Goal: Task Accomplishment & Management: Use online tool/utility

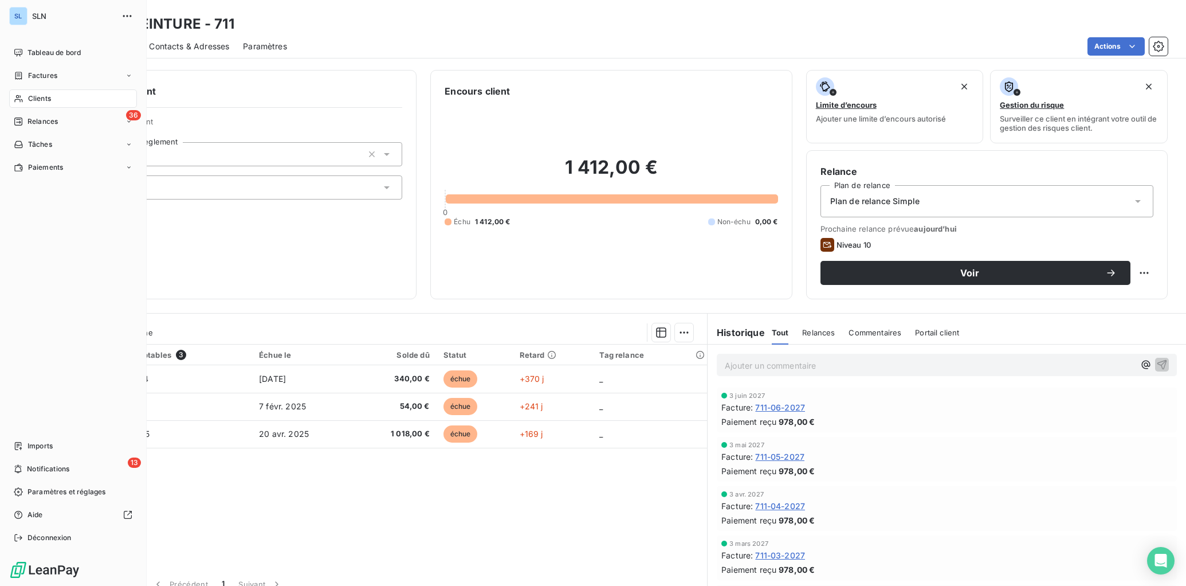
click at [31, 96] on span "Clients" at bounding box center [39, 98] width 23 height 10
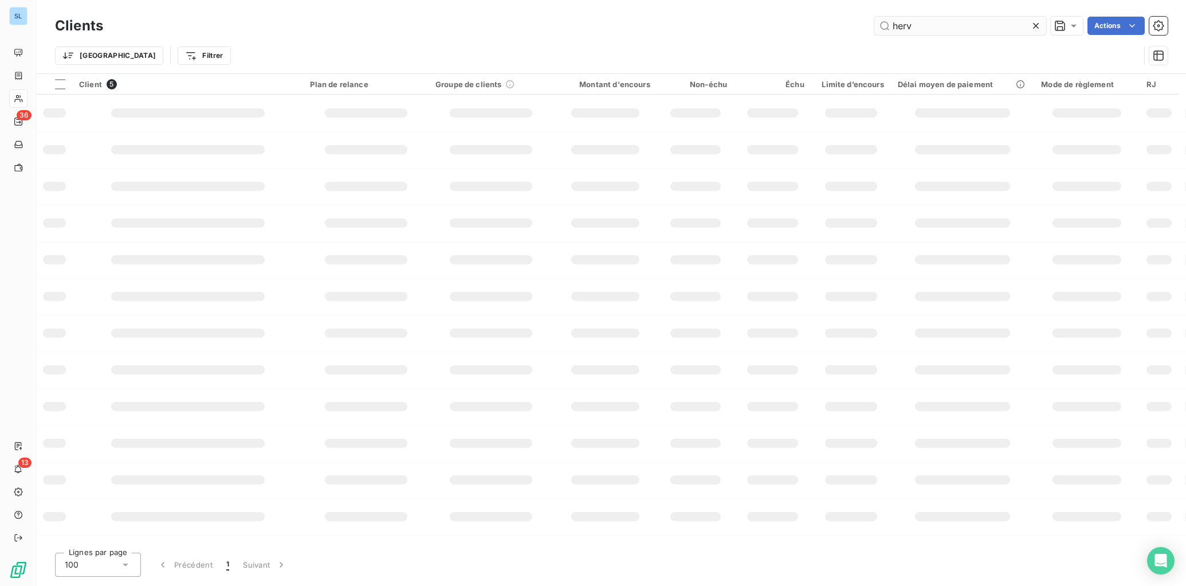
type input "herv"
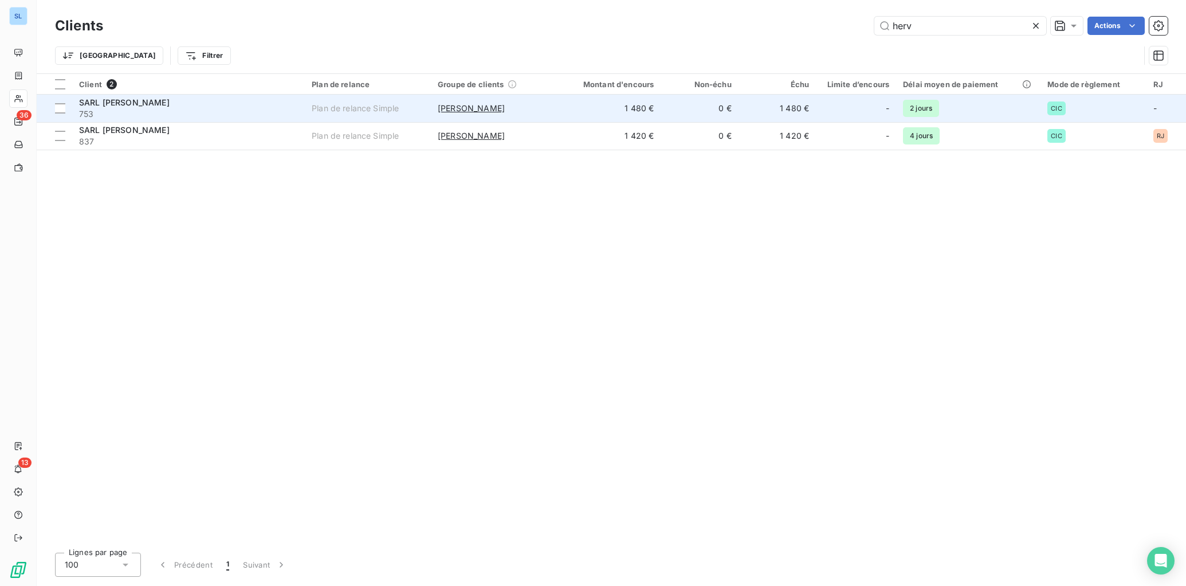
click at [473, 116] on td "[PERSON_NAME]" at bounding box center [494, 109] width 126 height 28
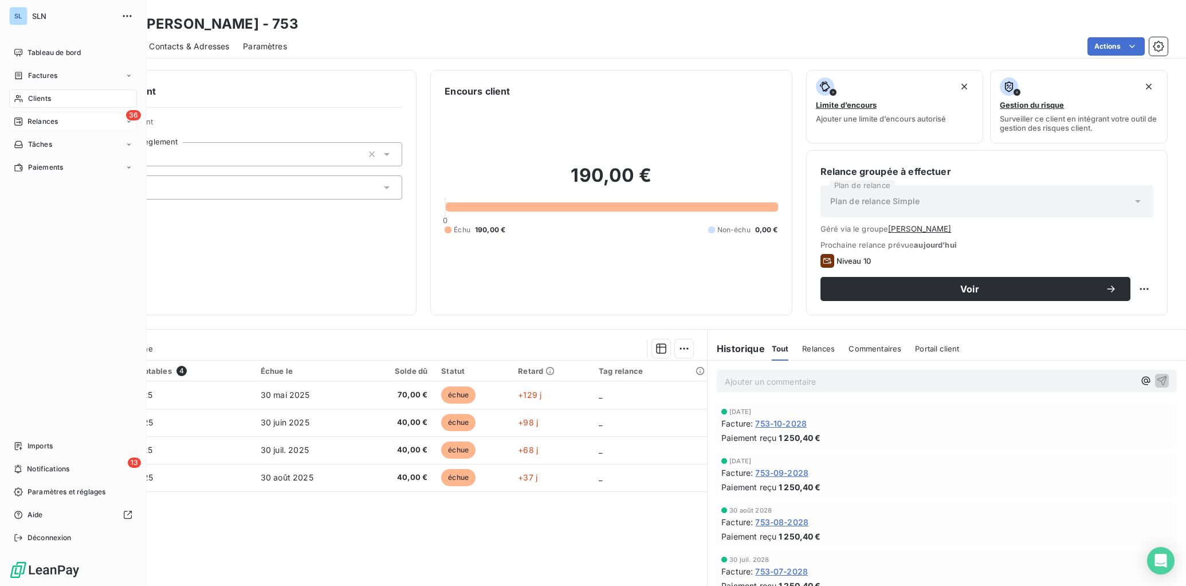
click at [23, 125] on div "Relances" at bounding box center [36, 121] width 44 height 10
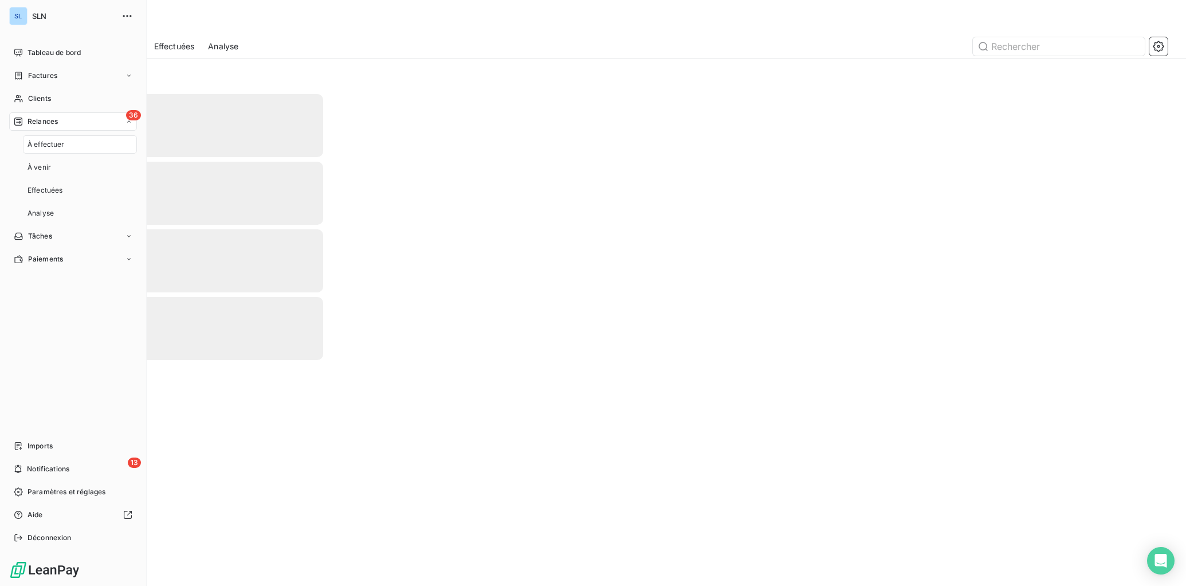
click at [49, 149] on span "À effectuer" at bounding box center [46, 144] width 37 height 10
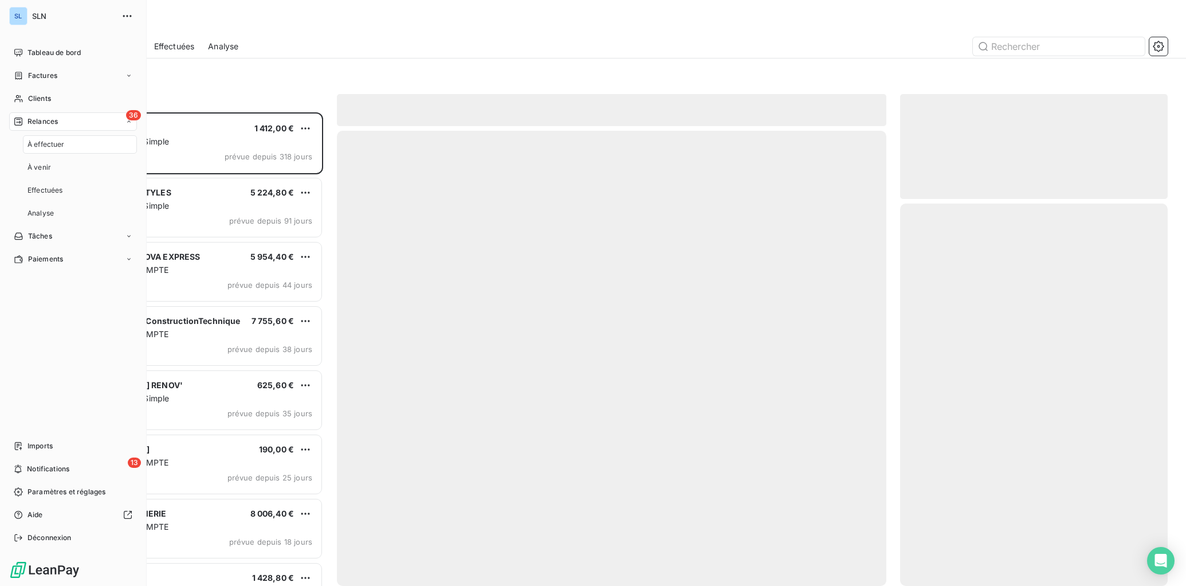
scroll to position [473, 268]
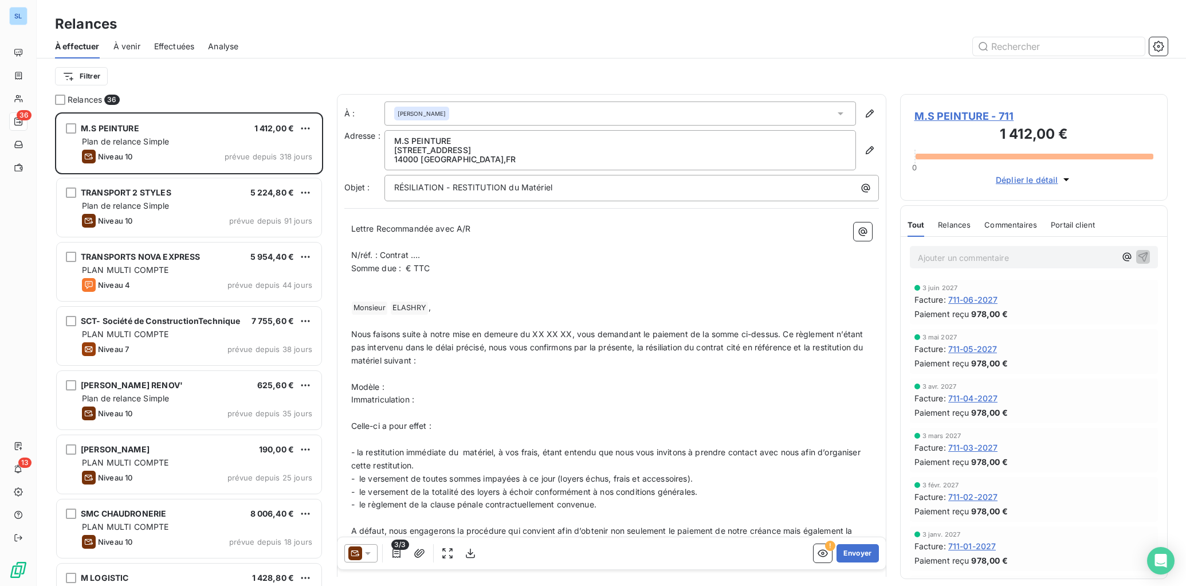
click at [236, 78] on div "Filtrer" at bounding box center [611, 76] width 1113 height 22
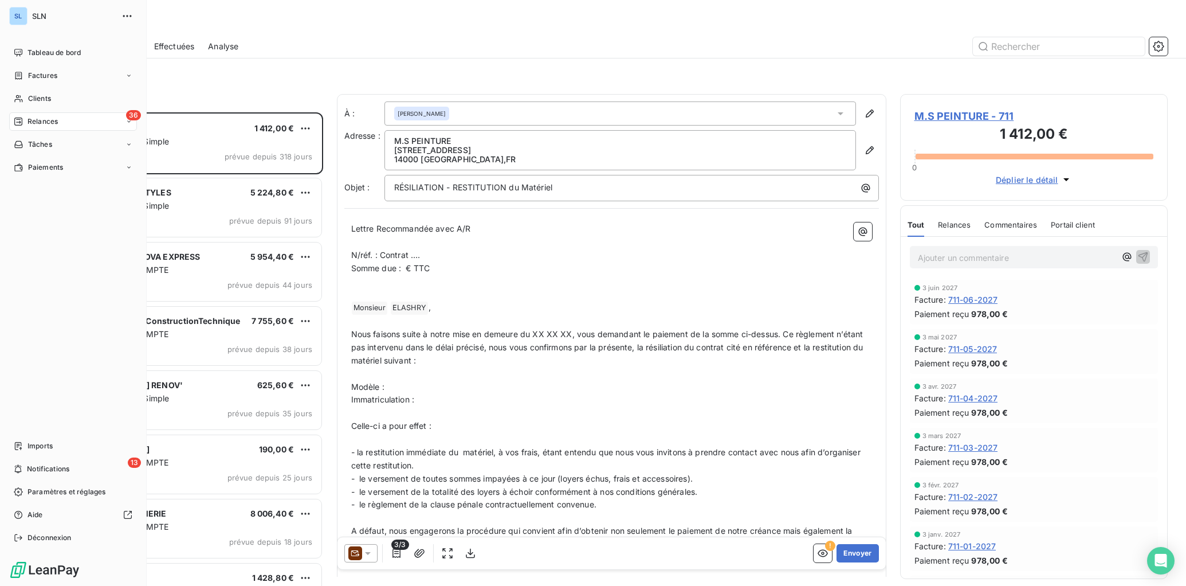
click at [36, 124] on span "Relances" at bounding box center [43, 121] width 30 height 10
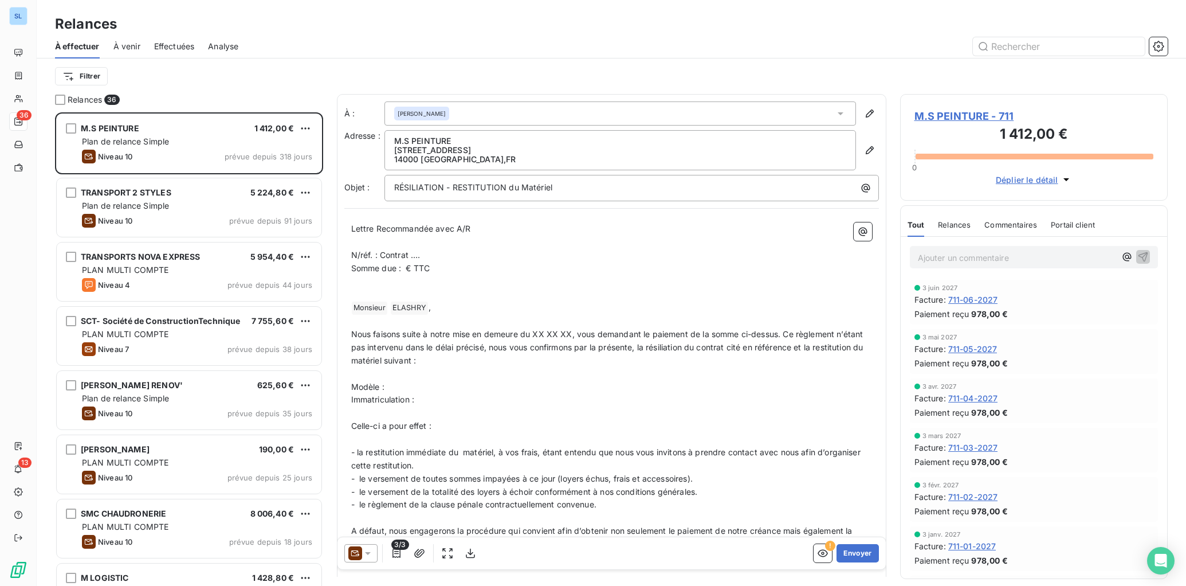
click at [179, 93] on div "Filtrer" at bounding box center [611, 76] width 1113 height 36
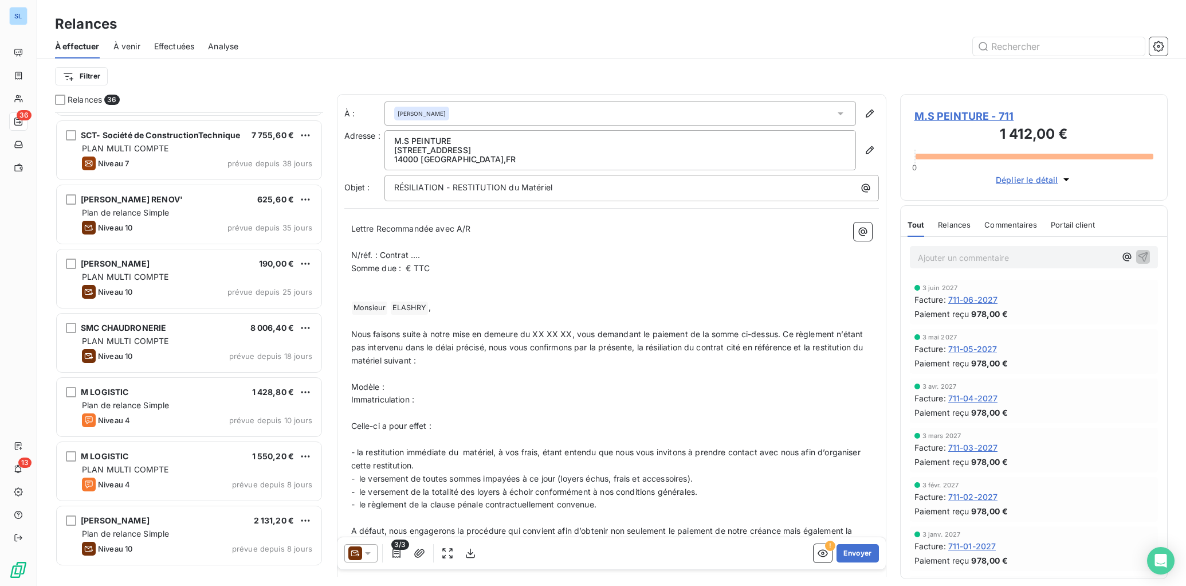
scroll to position [0, 0]
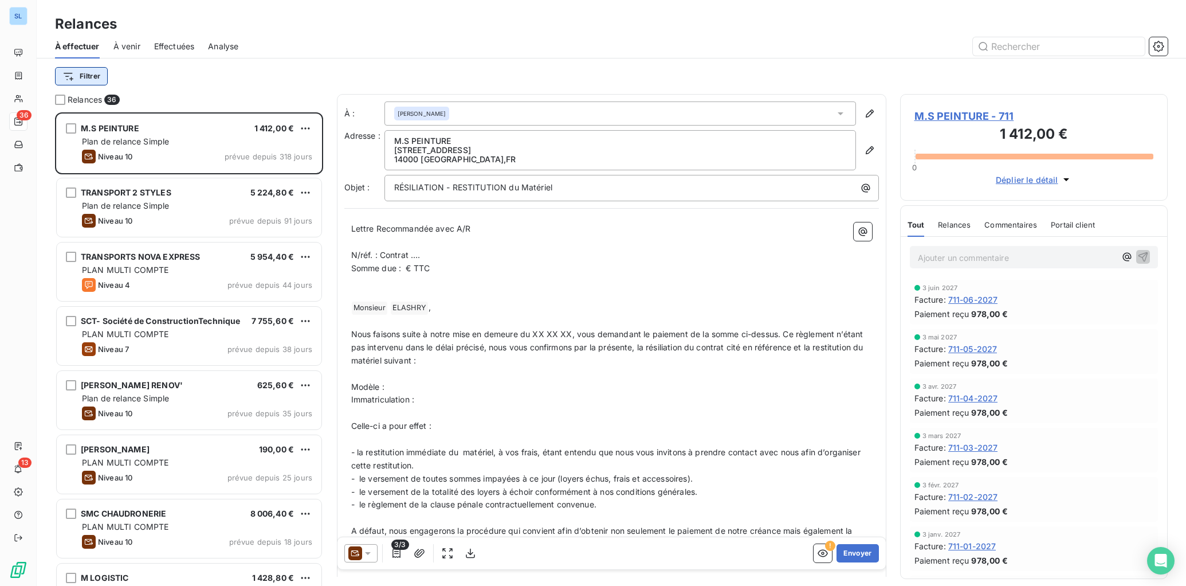
click at [82, 72] on html "SL 36 13 Relances À effectuer À venir Effectuées Analyse Filtrer Relances 36 M.…" at bounding box center [593, 293] width 1186 height 586
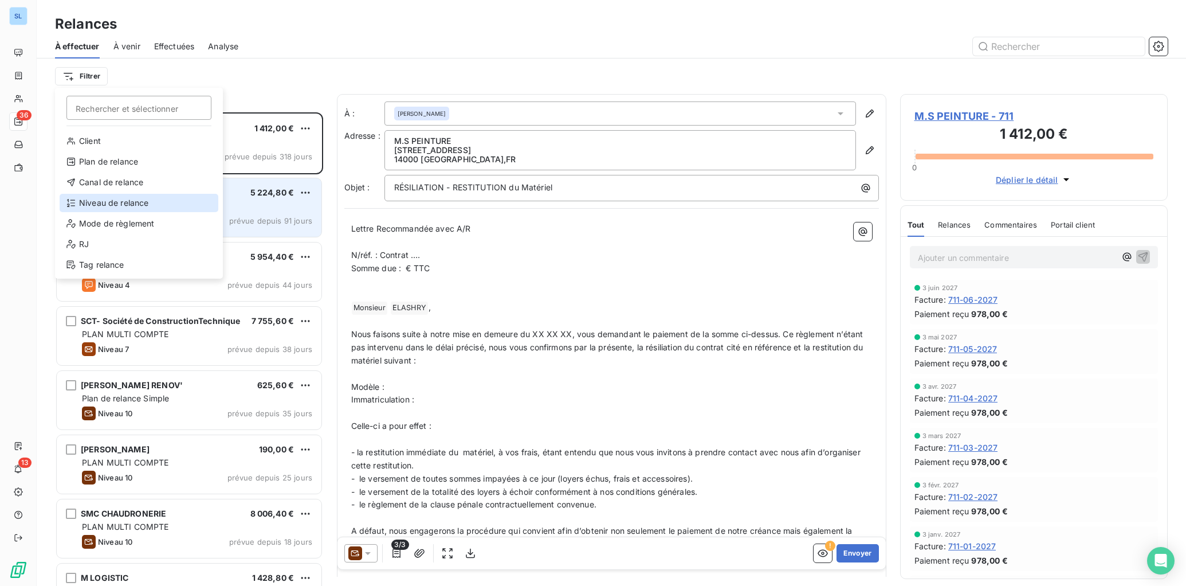
click at [95, 201] on div "Niveau de relance" at bounding box center [139, 203] width 159 height 18
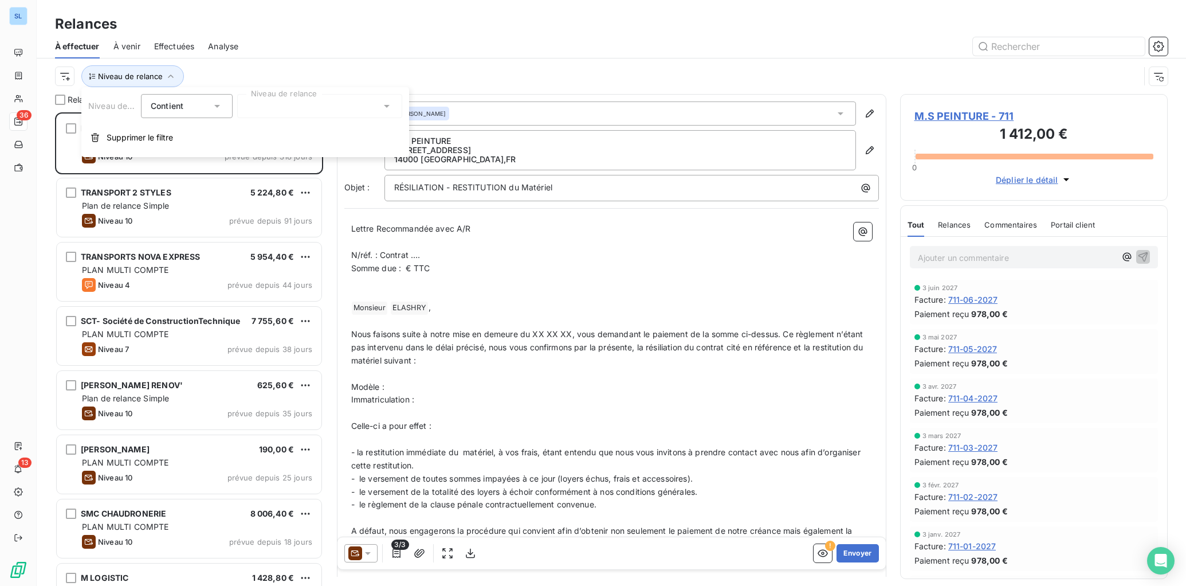
click at [271, 106] on div at bounding box center [319, 106] width 165 height 24
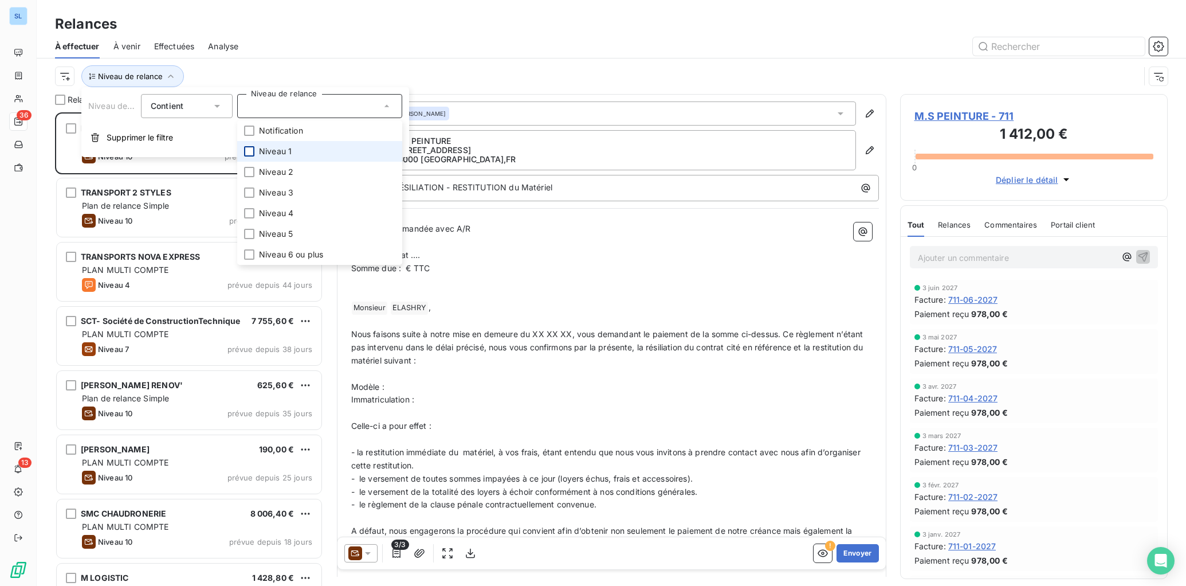
click at [248, 150] on div at bounding box center [249, 151] width 10 height 10
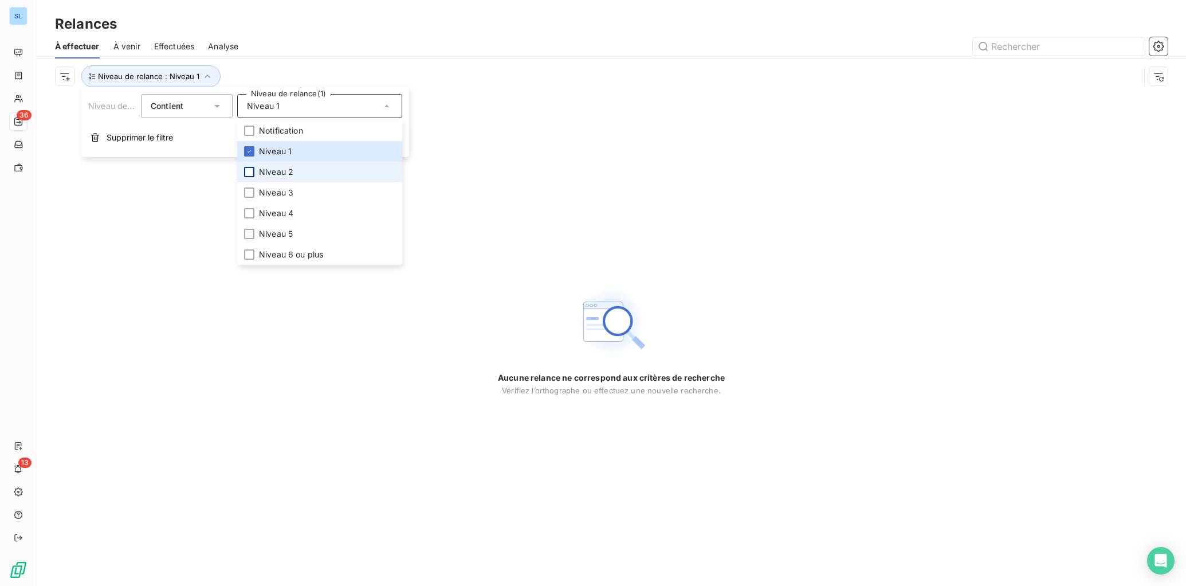
click at [249, 175] on div at bounding box center [249, 172] width 10 height 10
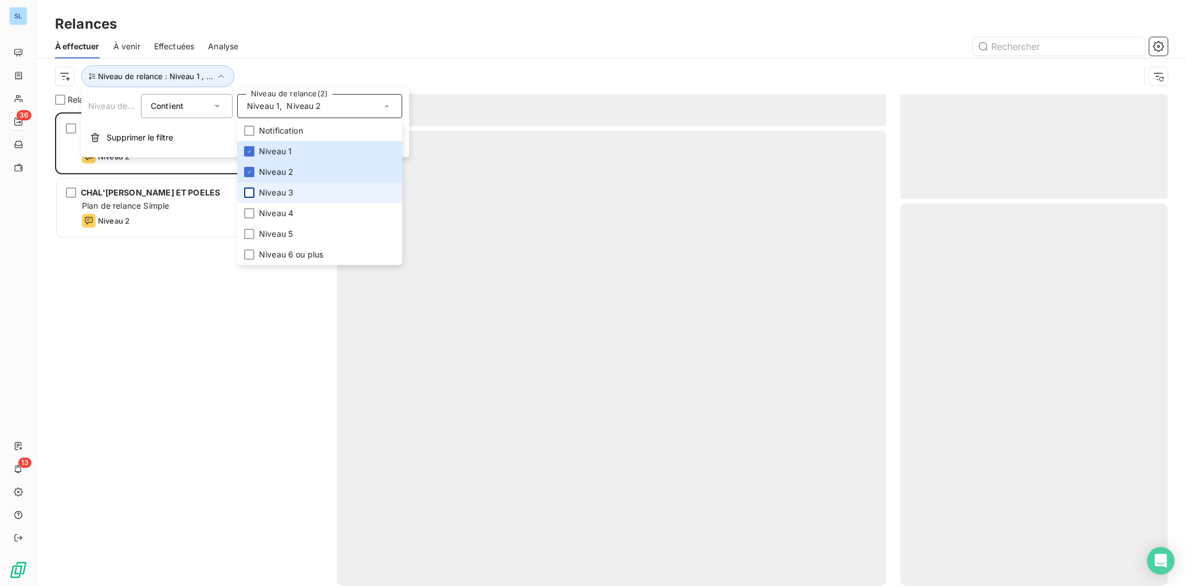
scroll to position [473, 268]
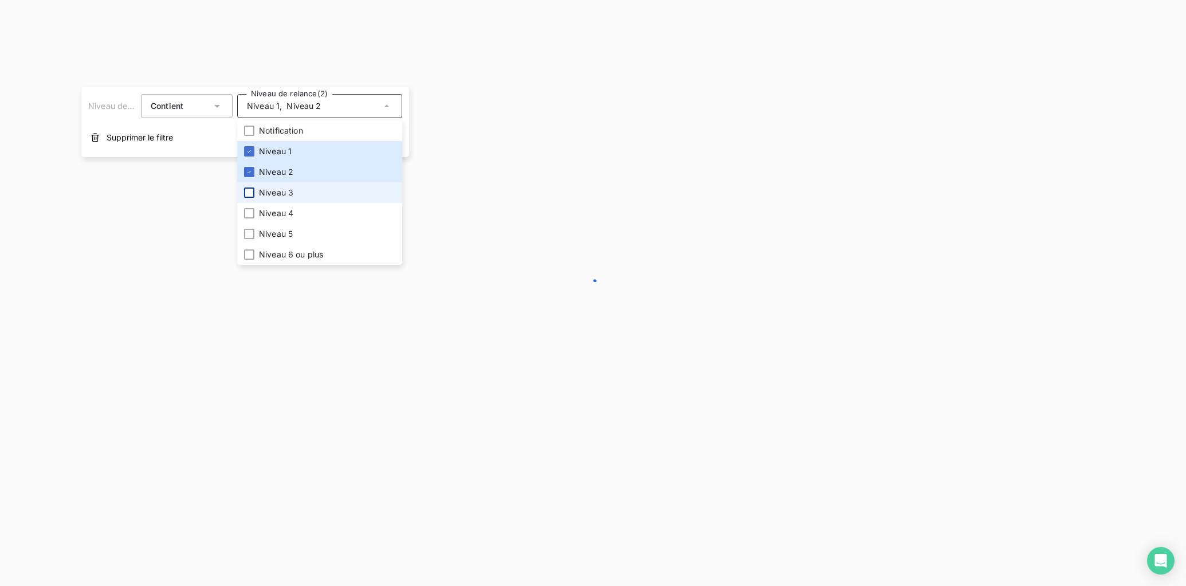
click at [251, 194] on div at bounding box center [249, 192] width 10 height 10
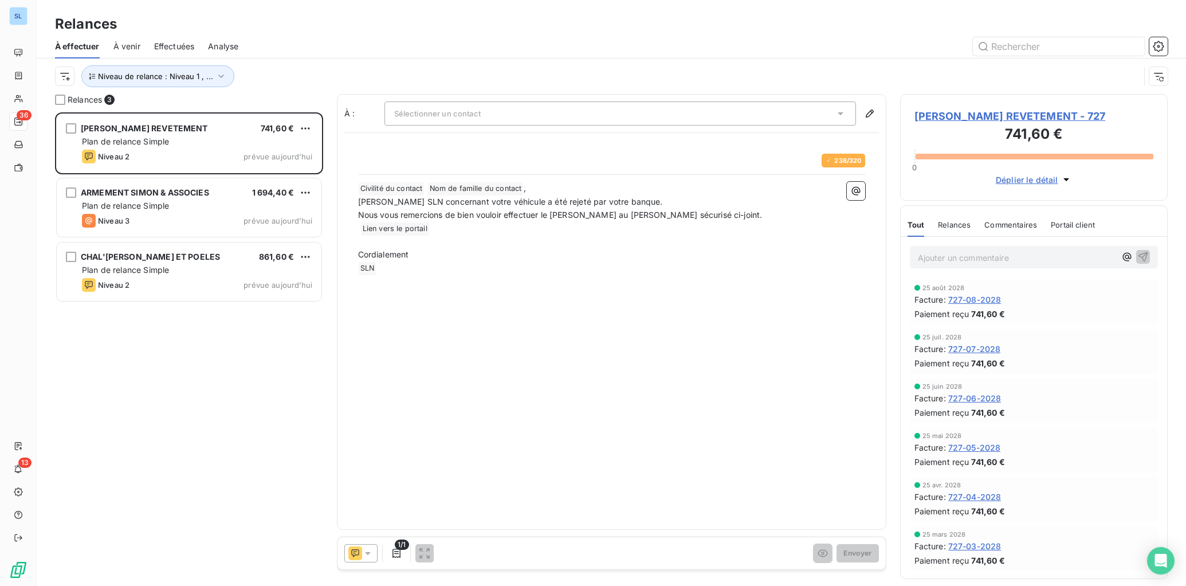
click at [225, 362] on div "[PERSON_NAME] REVETEMENT 741,60 € Plan de relance Simple Niveau 2 prévue aujour…" at bounding box center [189, 348] width 268 height 473
click at [967, 227] on span "Relances" at bounding box center [954, 224] width 33 height 9
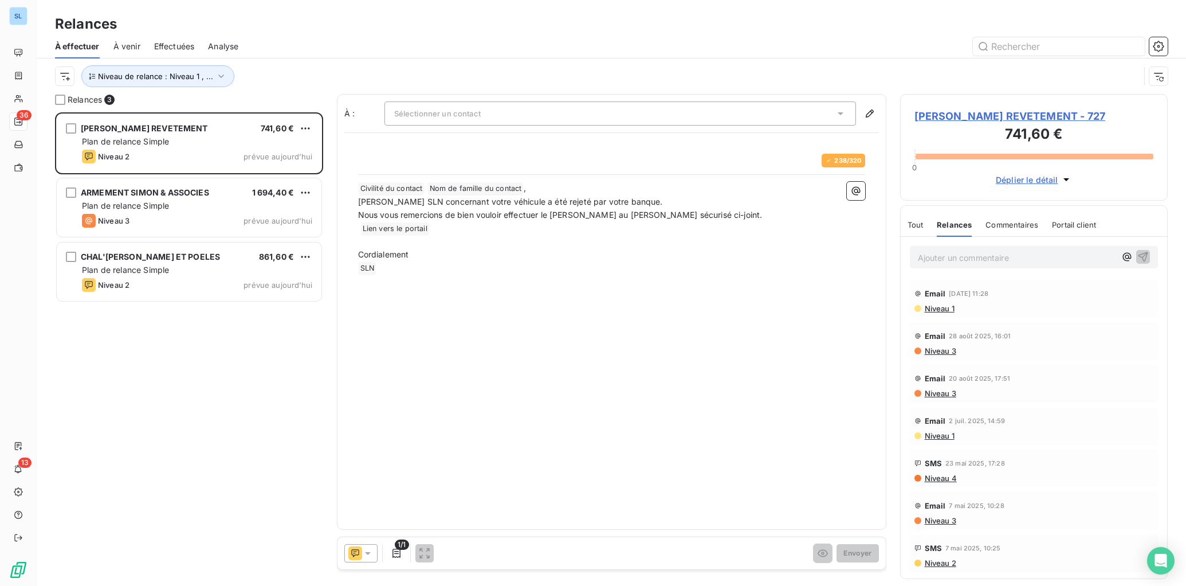
click at [222, 436] on div "[PERSON_NAME] REVETEMENT 741,60 € Plan de relance Simple Niveau 2 prévue aujour…" at bounding box center [189, 348] width 268 height 473
click at [437, 111] on span "Sélectionner un contact" at bounding box center [437, 113] width 87 height 9
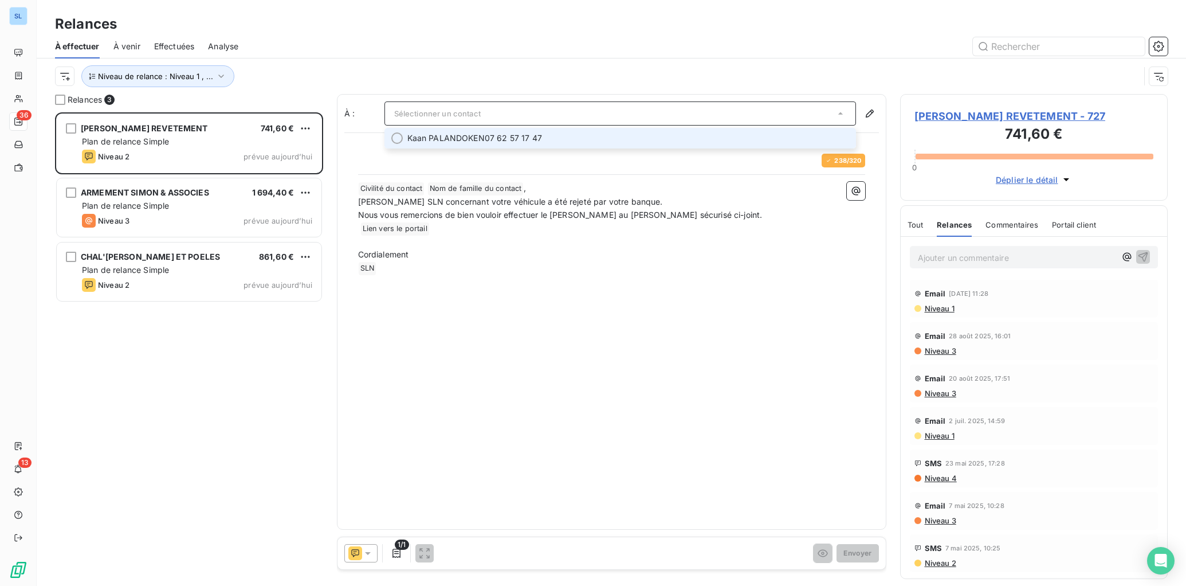
click at [440, 134] on span "Kaan PALANDOKEN" at bounding box center [445, 137] width 77 height 11
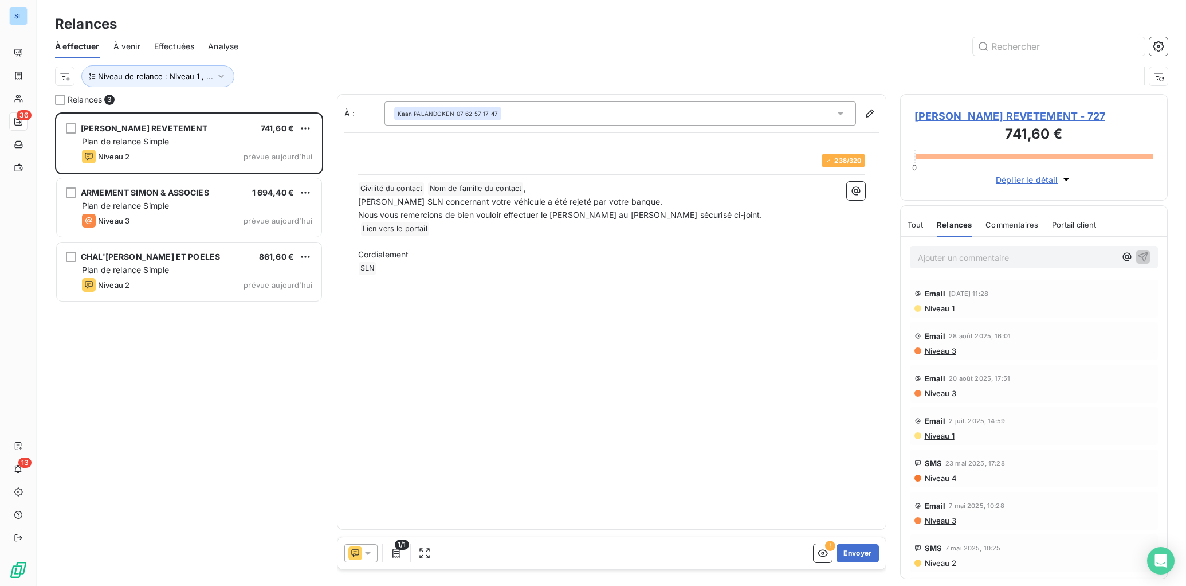
drag, startPoint x: 640, startPoint y: 456, endPoint x: 838, endPoint y: 582, distance: 235.3
click at [640, 456] on div "À : Kaan PALANDOKEN 07 62 57 17 47 238 / 320 ﻿ Civilité du contact ﻿ Nom de fam…" at bounding box center [612, 312] width 550 height 436
